Goal: Browse casually

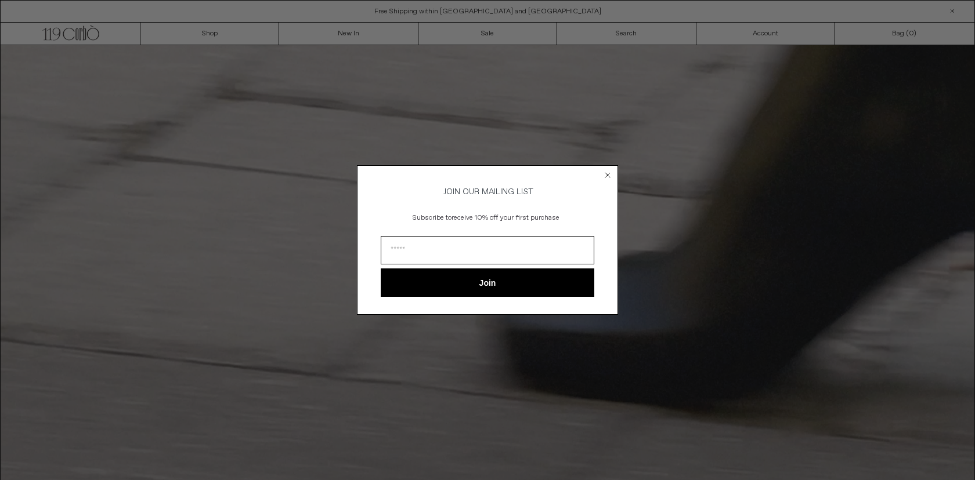
click at [607, 176] on circle "Close dialog" at bounding box center [607, 174] width 11 height 11
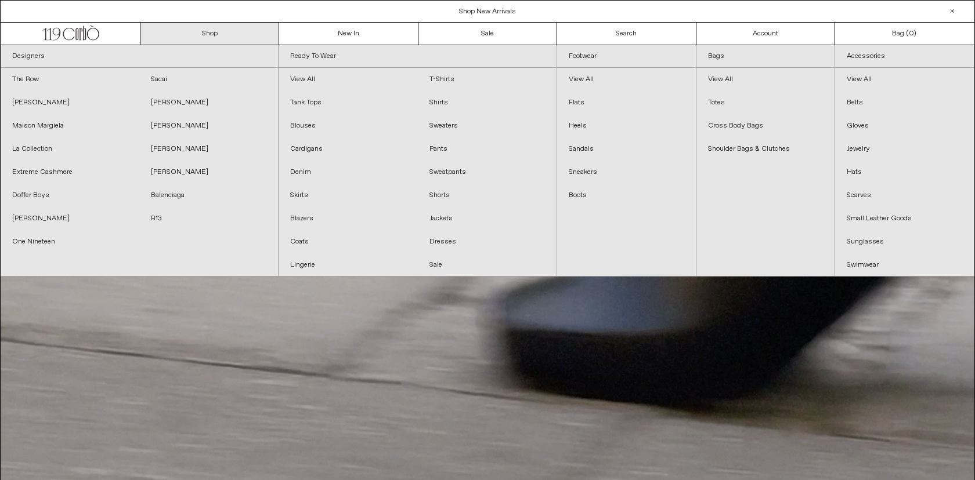
click at [241, 41] on link "Shop" at bounding box center [209, 34] width 139 height 22
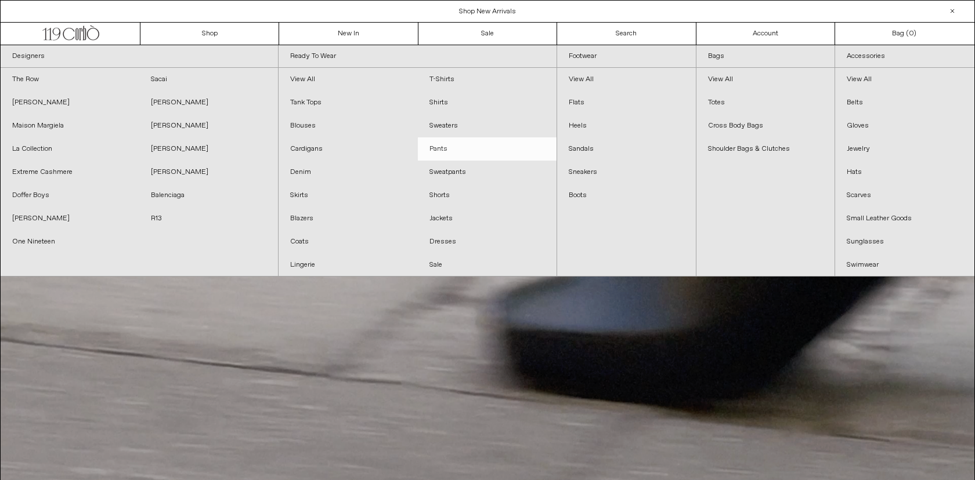
click at [440, 147] on link "Pants" at bounding box center [487, 149] width 139 height 23
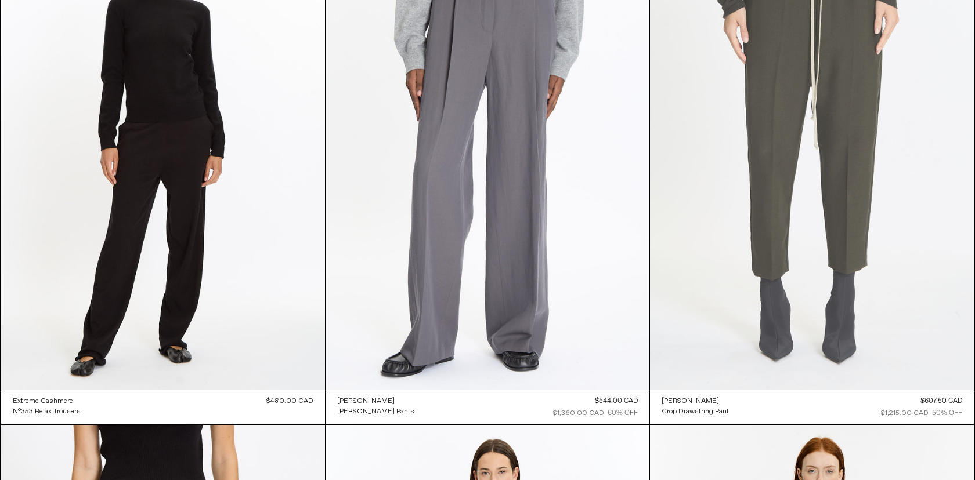
scroll to position [3806, 0]
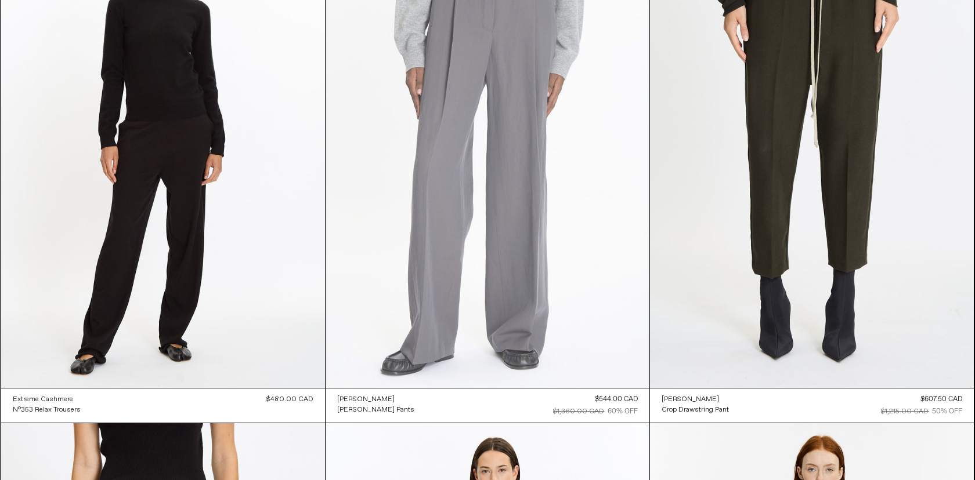
click at [509, 261] on at bounding box center [487, 145] width 324 height 486
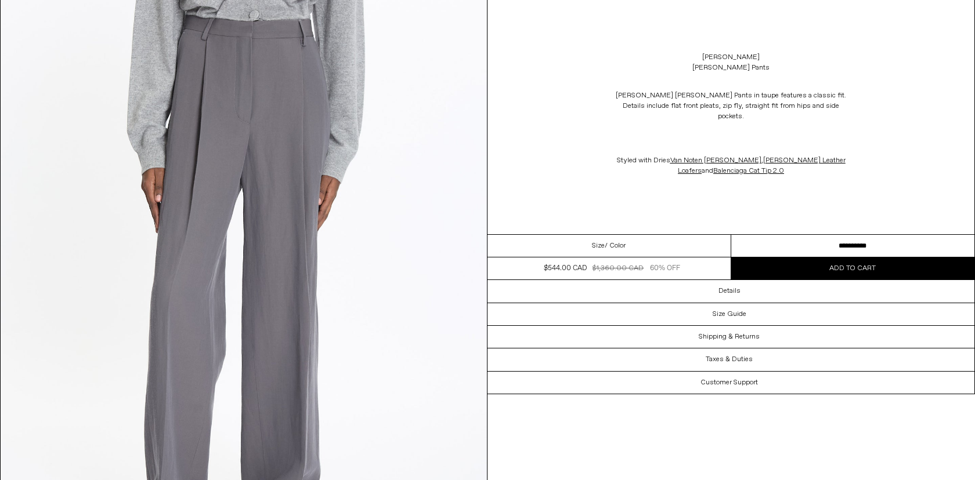
scroll to position [107, 0]
click at [835, 238] on select "**********" at bounding box center [853, 246] width 244 height 23
click at [731, 235] on select "**********" at bounding box center [853, 246] width 244 height 23
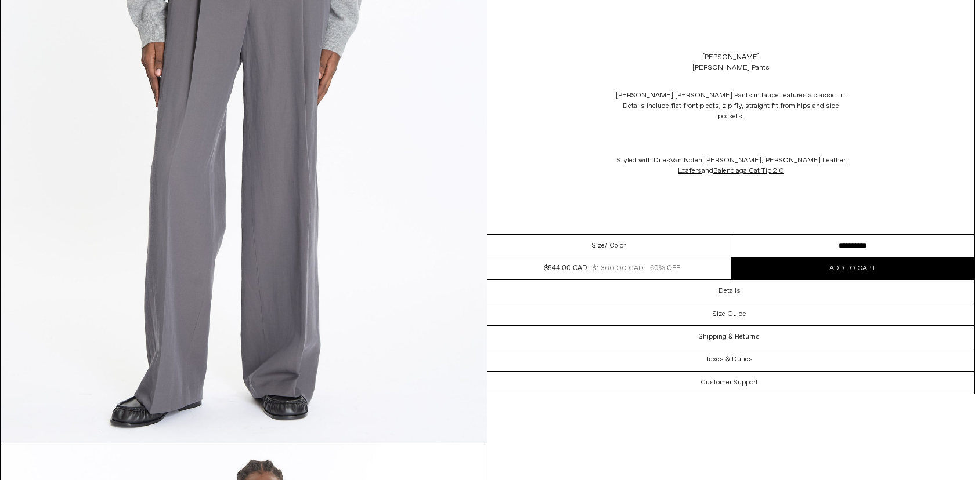
scroll to position [0, 0]
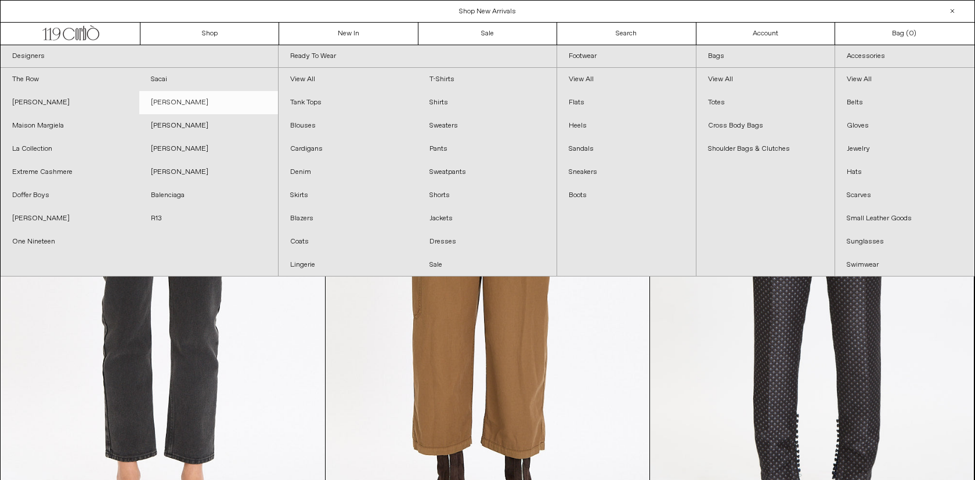
click at [168, 104] on link "[PERSON_NAME]" at bounding box center [208, 102] width 139 height 23
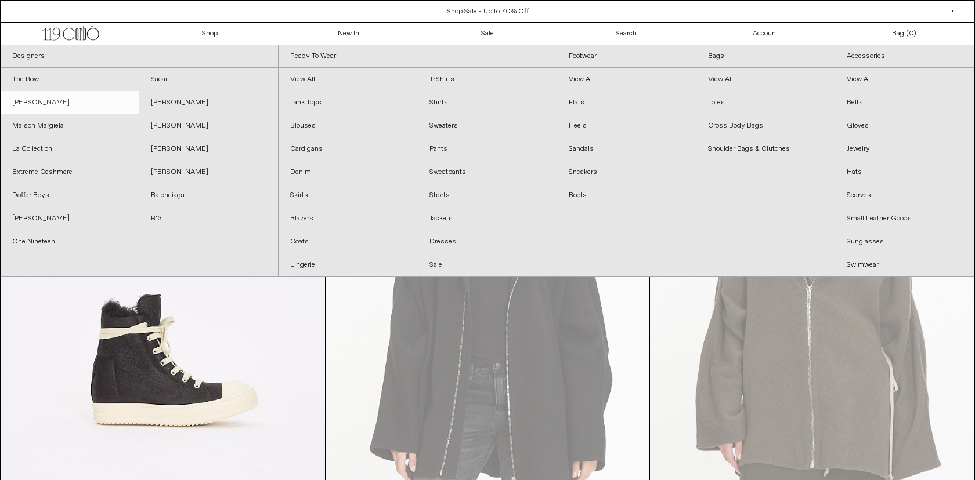
click at [56, 102] on link "[PERSON_NAME]" at bounding box center [70, 102] width 139 height 23
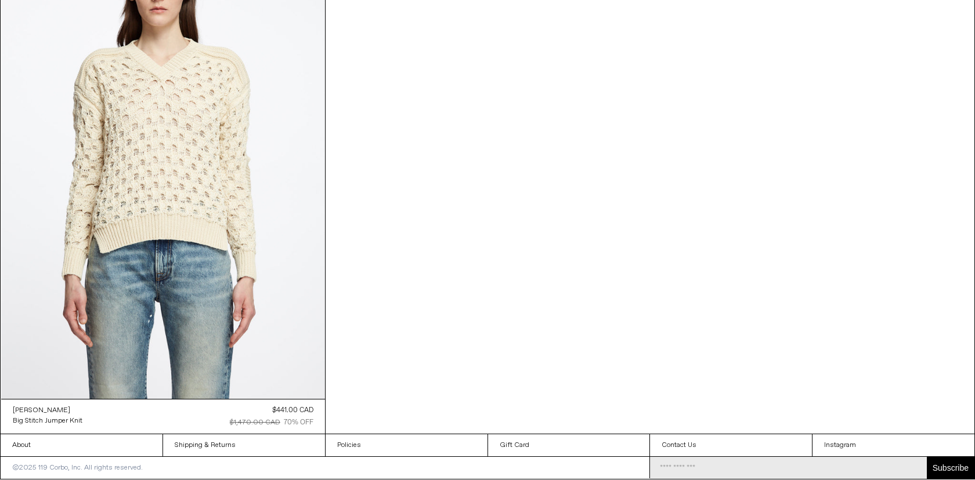
scroll to position [2202, 0]
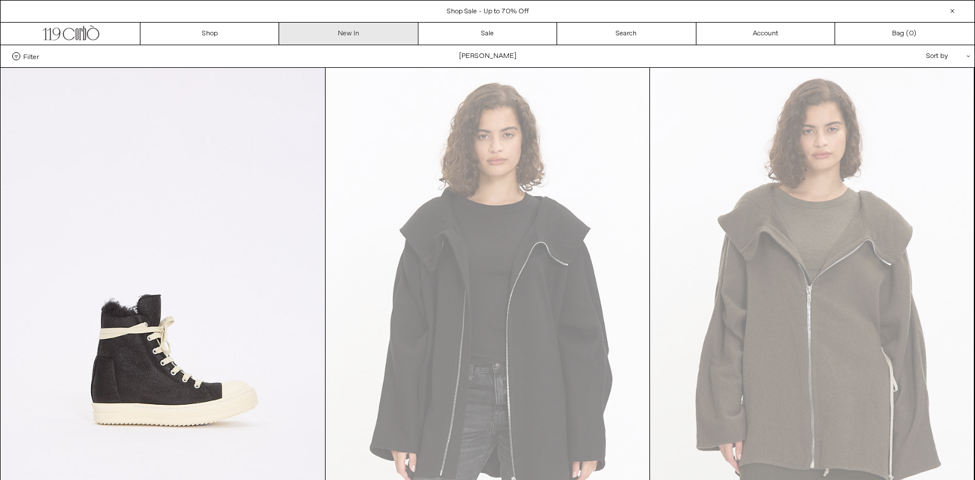
click at [343, 31] on link "New In" at bounding box center [348, 34] width 139 height 22
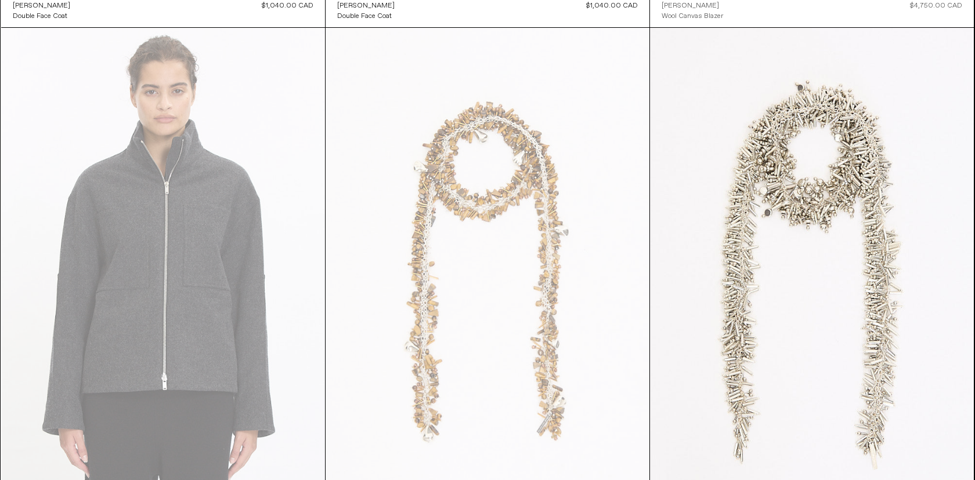
scroll to position [16667, 0]
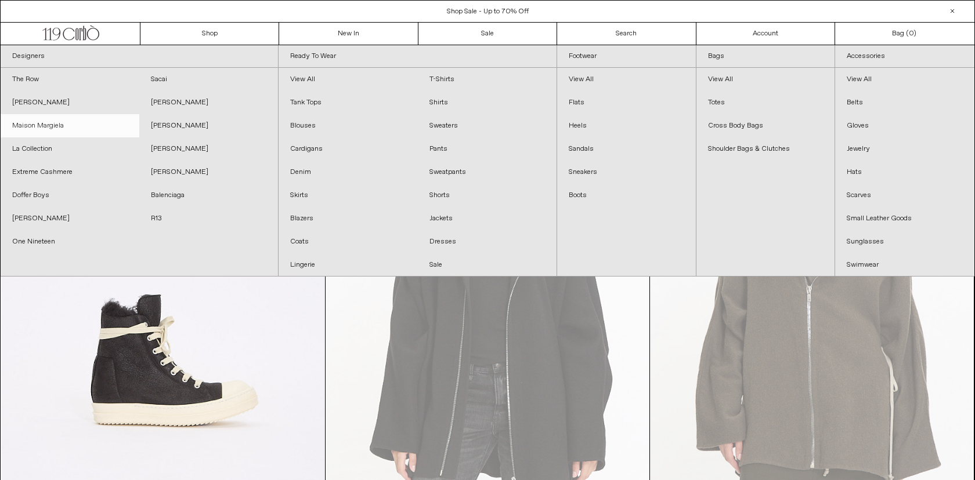
click at [59, 125] on link "Maison Margiela" at bounding box center [70, 125] width 139 height 23
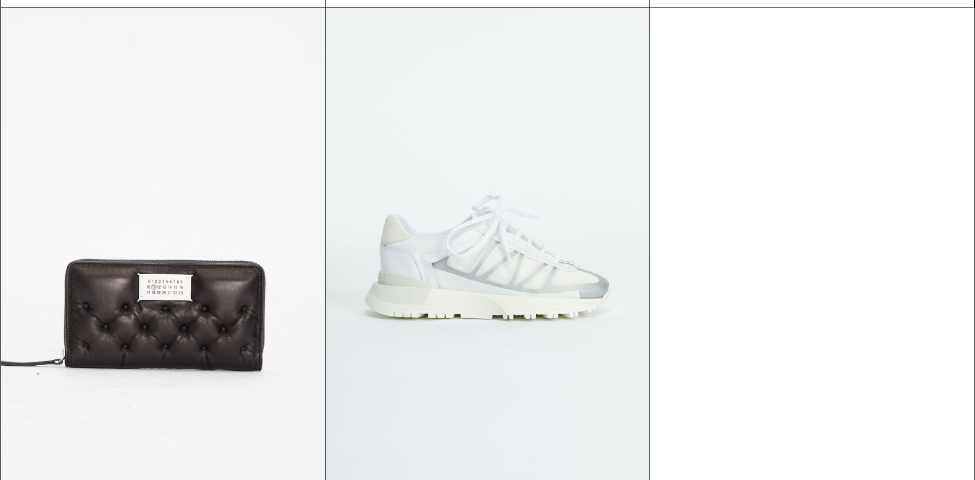
scroll to position [4846, 0]
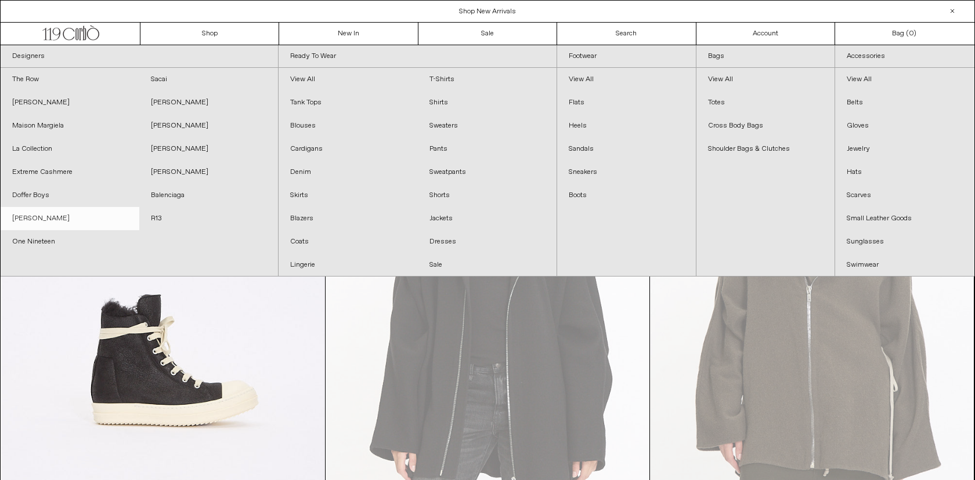
click at [67, 219] on link "[PERSON_NAME]" at bounding box center [70, 218] width 139 height 23
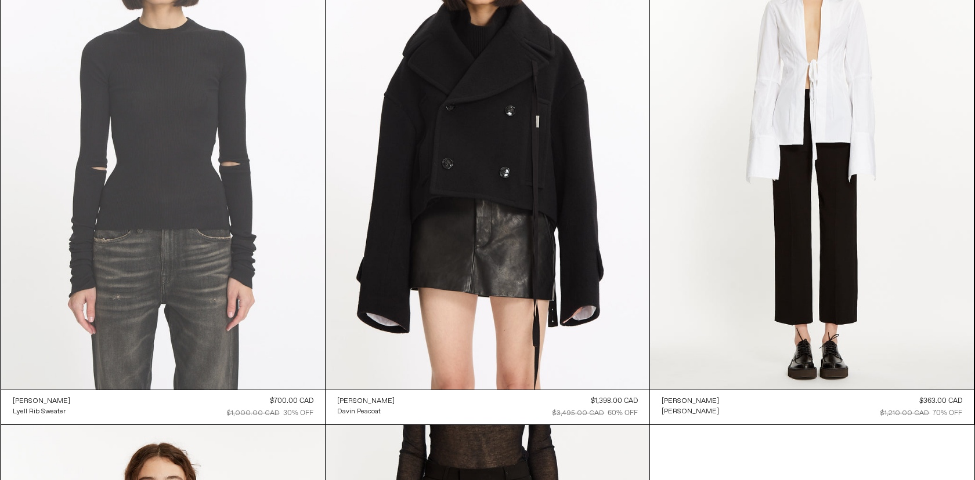
scroll to position [665, 0]
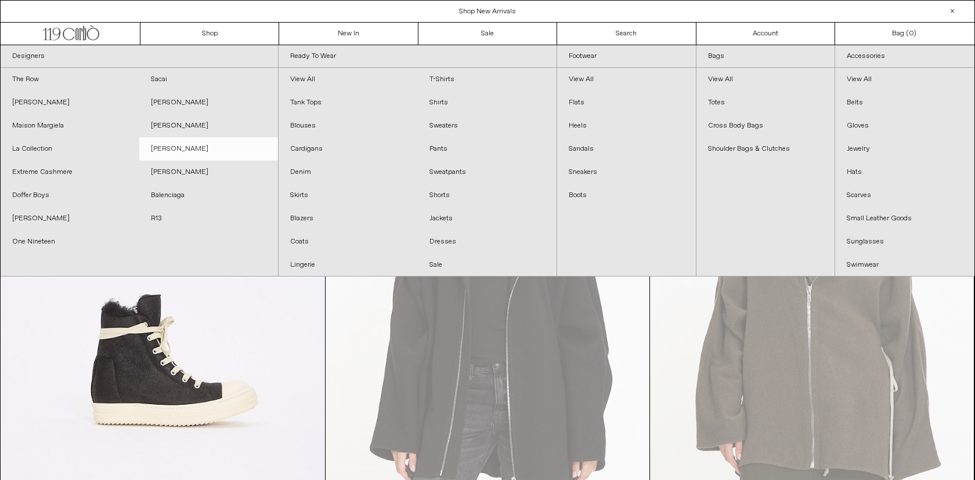
click at [162, 147] on link "[PERSON_NAME]" at bounding box center [208, 149] width 139 height 23
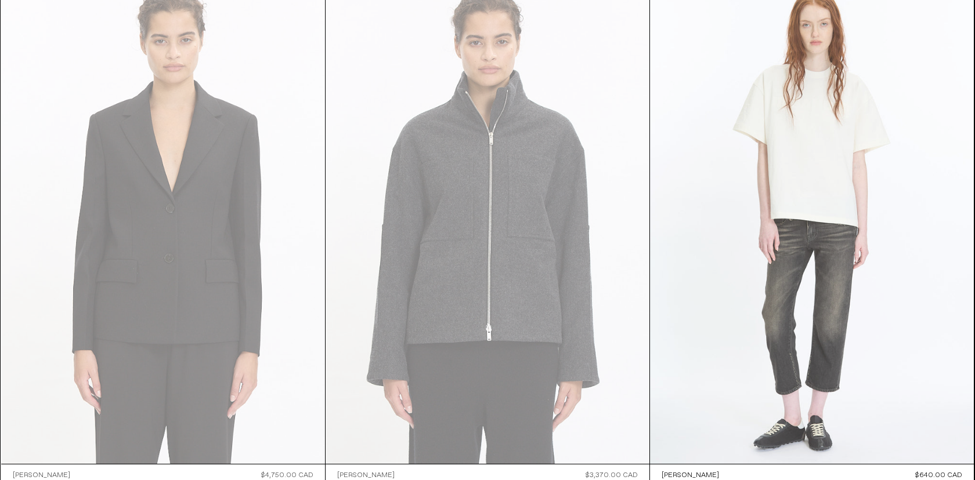
scroll to position [90, 0]
click at [661, 258] on at bounding box center [812, 221] width 324 height 486
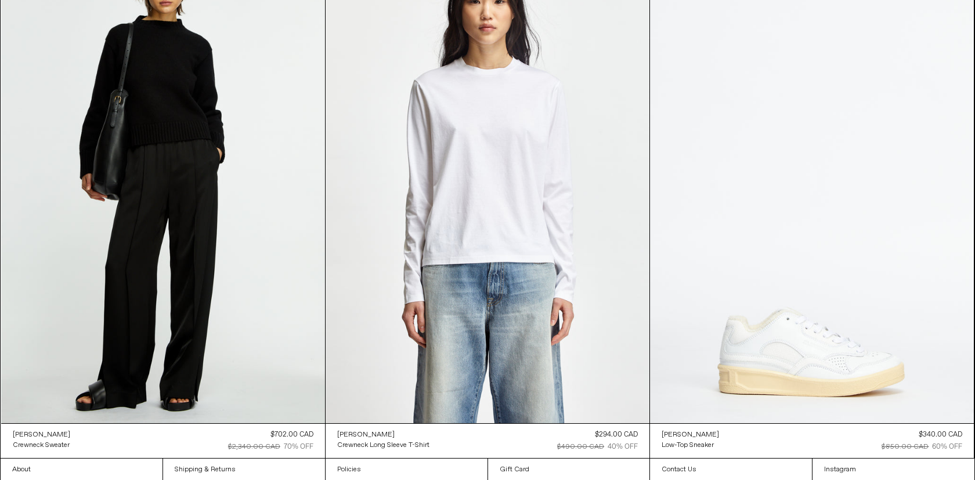
scroll to position [3800, 0]
